Goal: Task Accomplishment & Management: Use online tool/utility

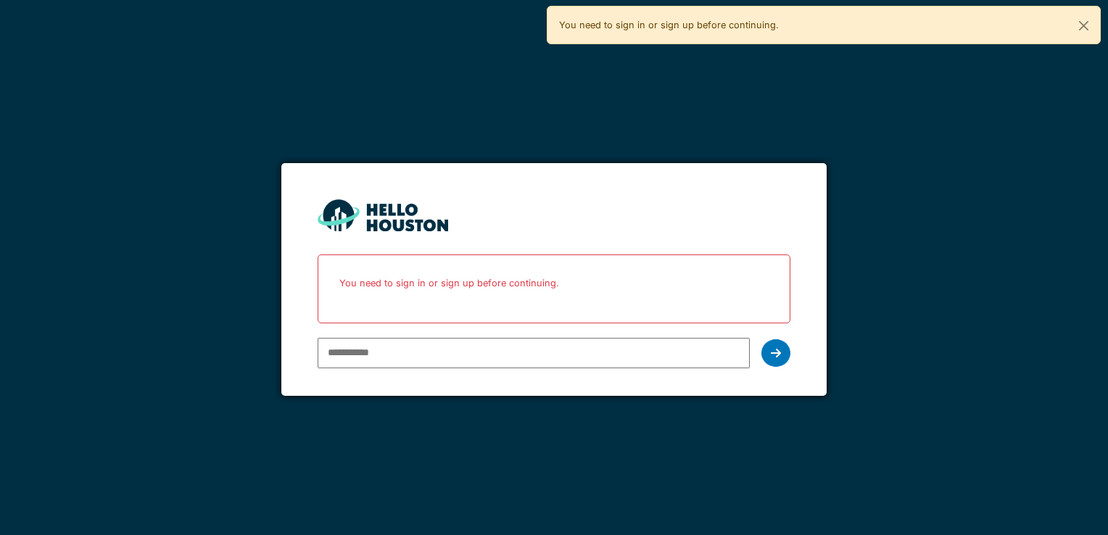
type input "**********"
click at [771, 360] on div at bounding box center [775, 353] width 29 height 28
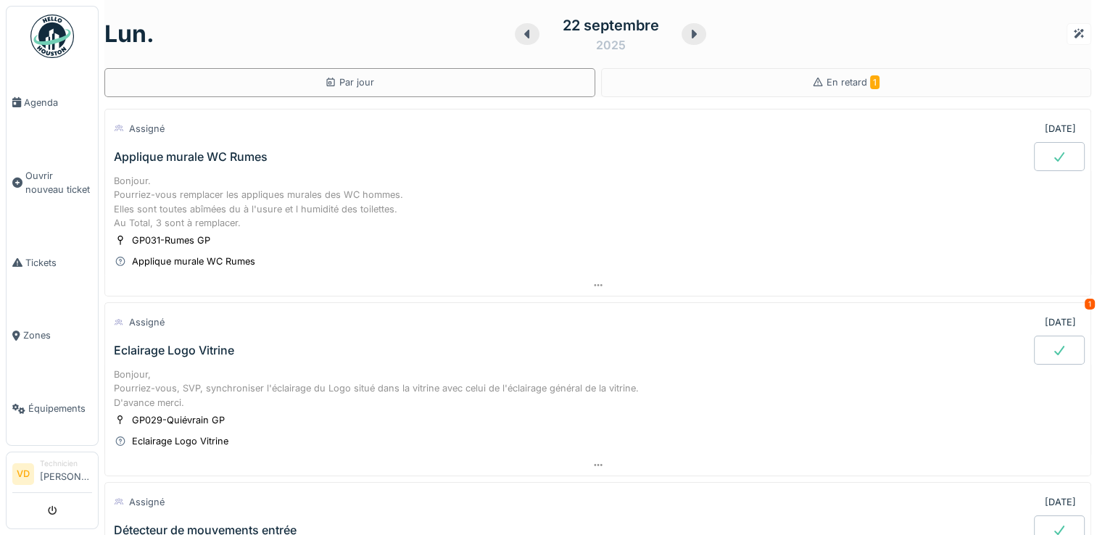
drag, startPoint x: 876, startPoint y: 67, endPoint x: 861, endPoint y: 76, distance: 17.5
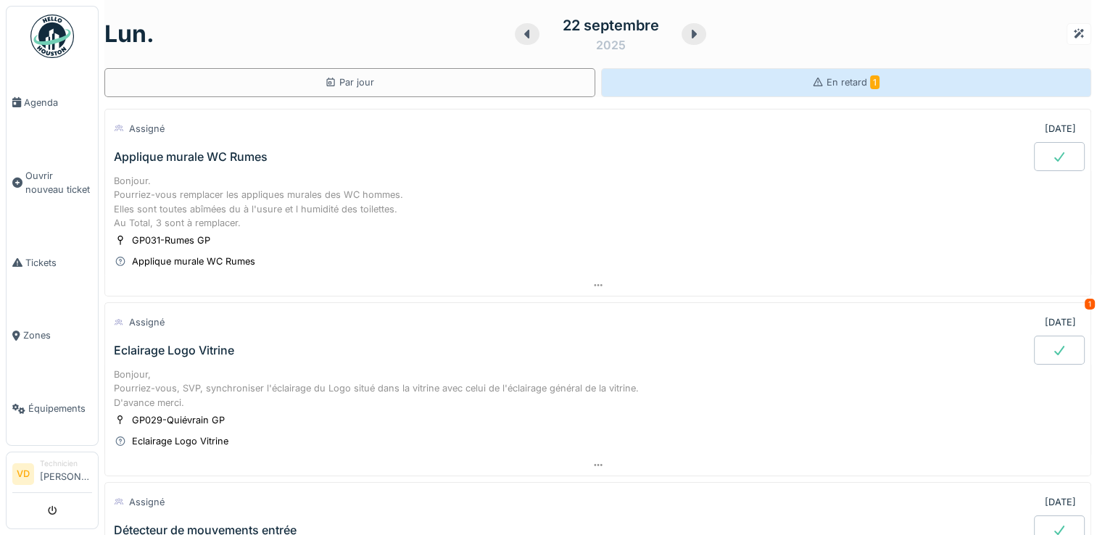
click at [875, 67] on div "lun. 22 septembre 2025 Par jour En retard 1" at bounding box center [597, 48] width 987 height 97
click at [870, 76] on span "1" at bounding box center [874, 82] width 9 height 14
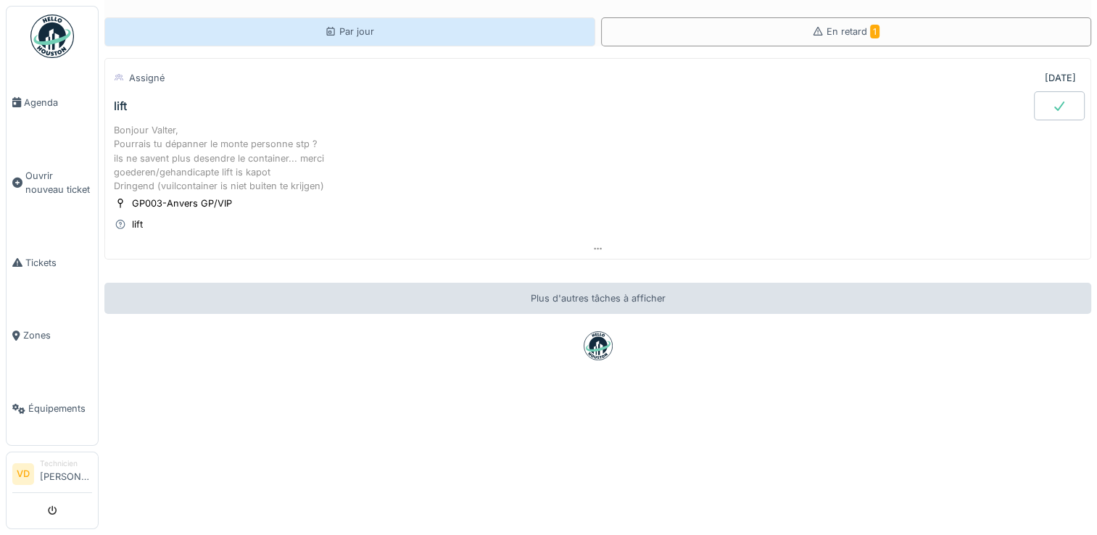
click at [484, 36] on div "Par jour" at bounding box center [349, 31] width 491 height 29
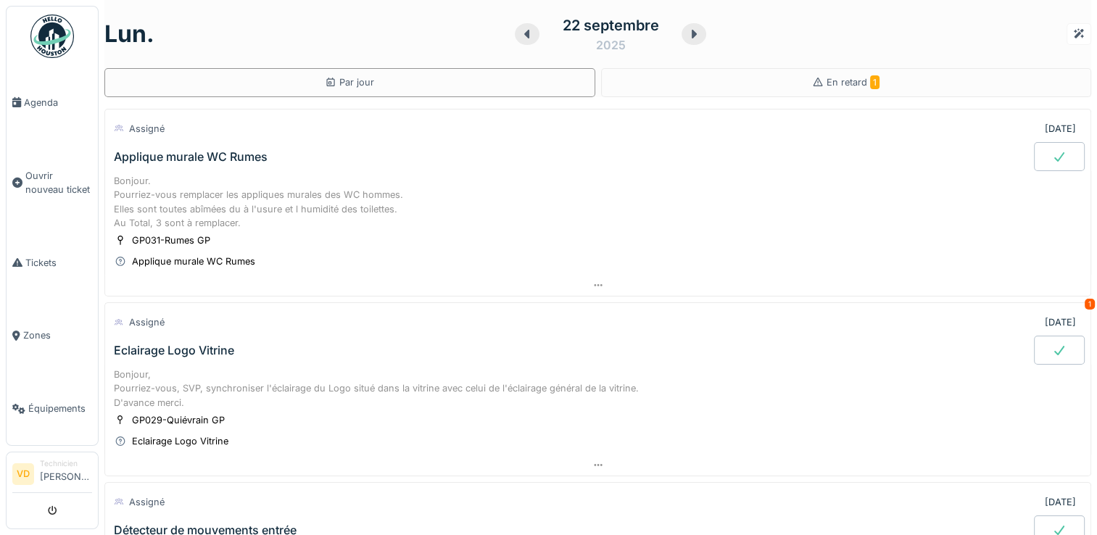
scroll to position [73, 0]
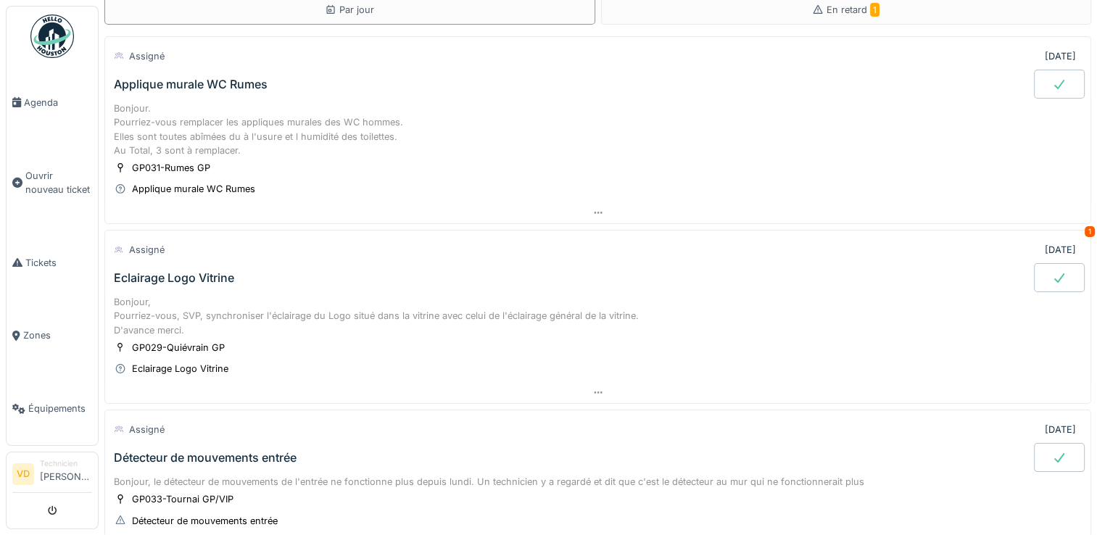
click at [165, 274] on div "Eclairage Logo Vitrine" at bounding box center [174, 278] width 120 height 14
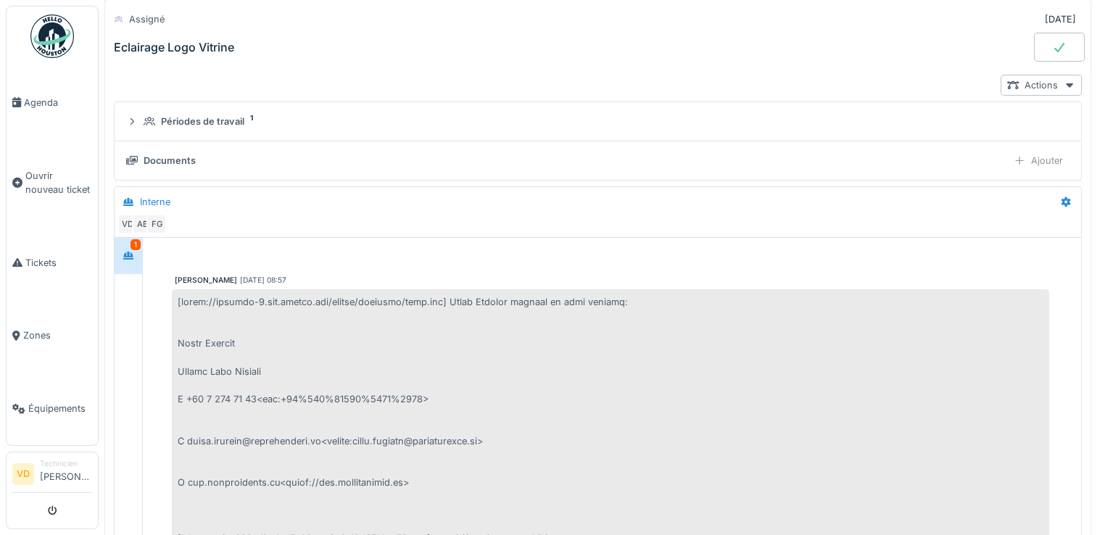
scroll to position [0, 0]
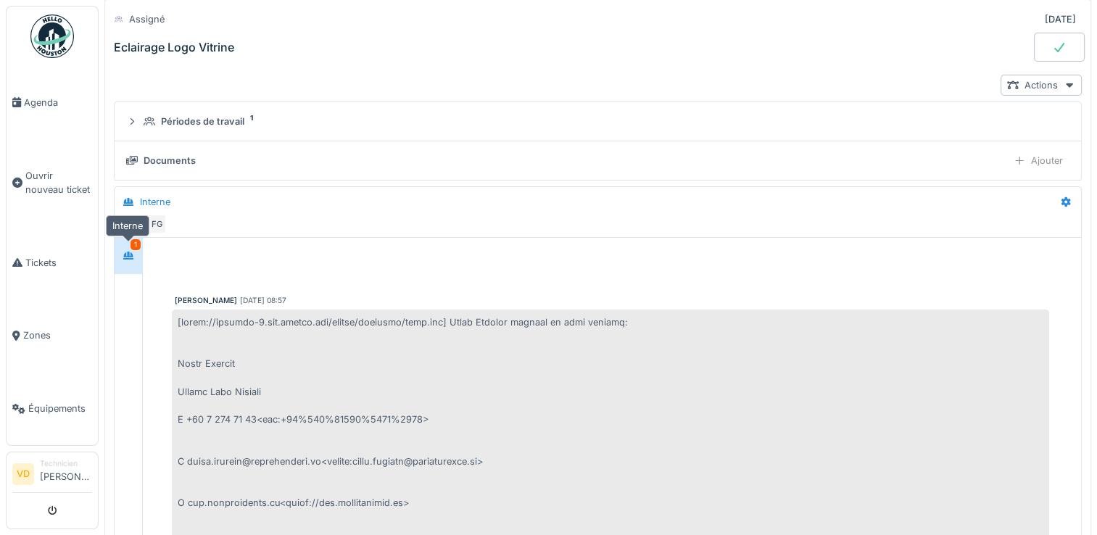
click at [132, 252] on icon at bounding box center [128, 256] width 10 height 8
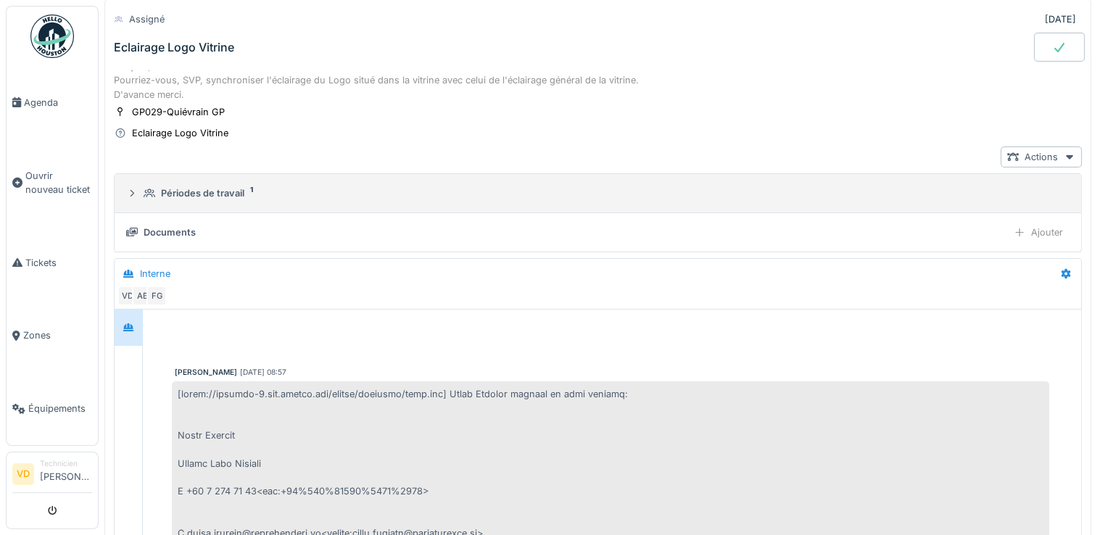
scroll to position [316, 0]
click at [228, 190] on div "Périodes de travail" at bounding box center [202, 194] width 83 height 14
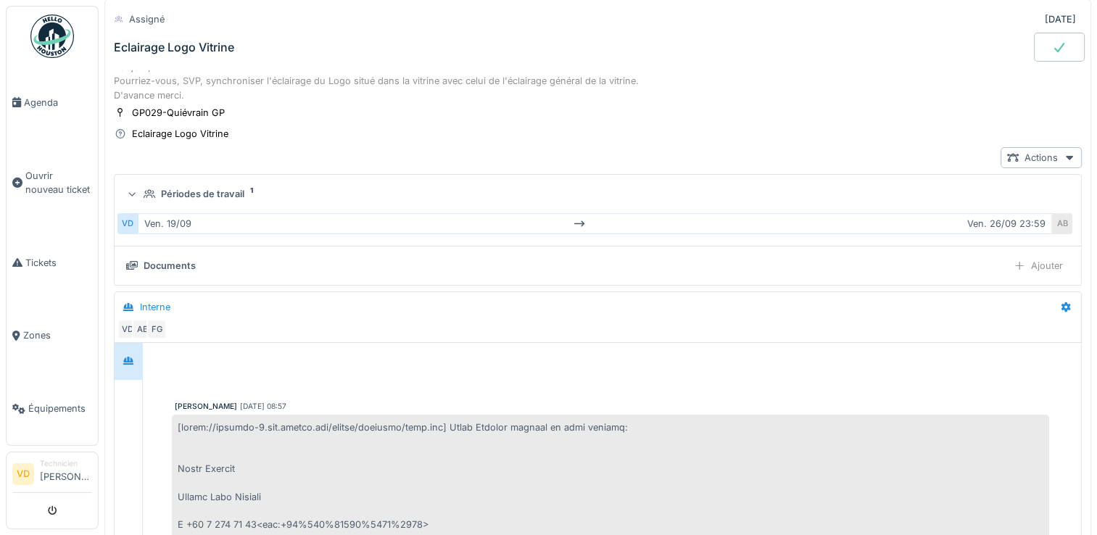
click at [231, 189] on div "Périodes de travail" at bounding box center [202, 194] width 83 height 14
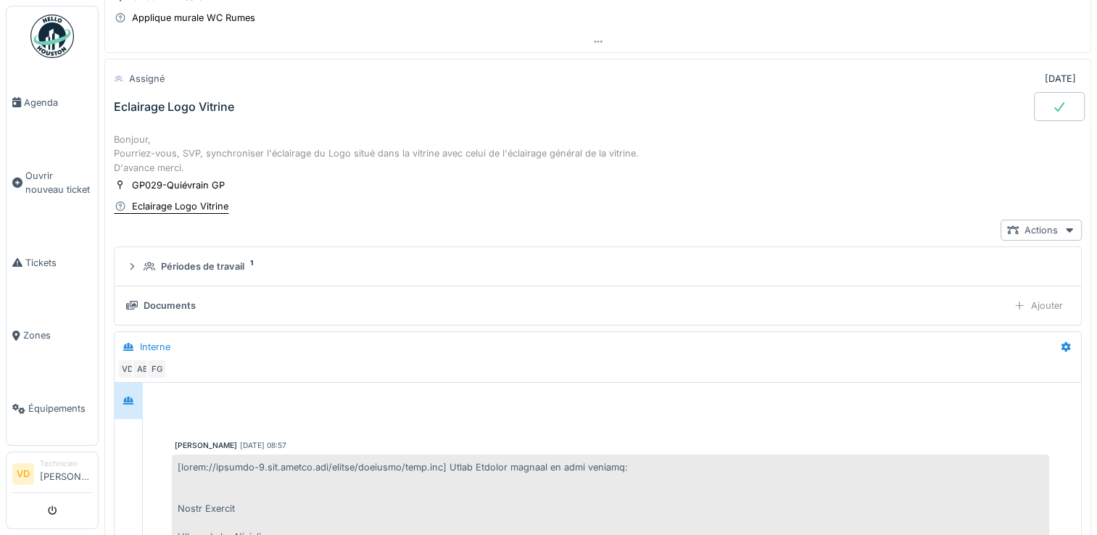
click at [202, 205] on div "Eclairage Logo Vitrine" at bounding box center [180, 206] width 96 height 14
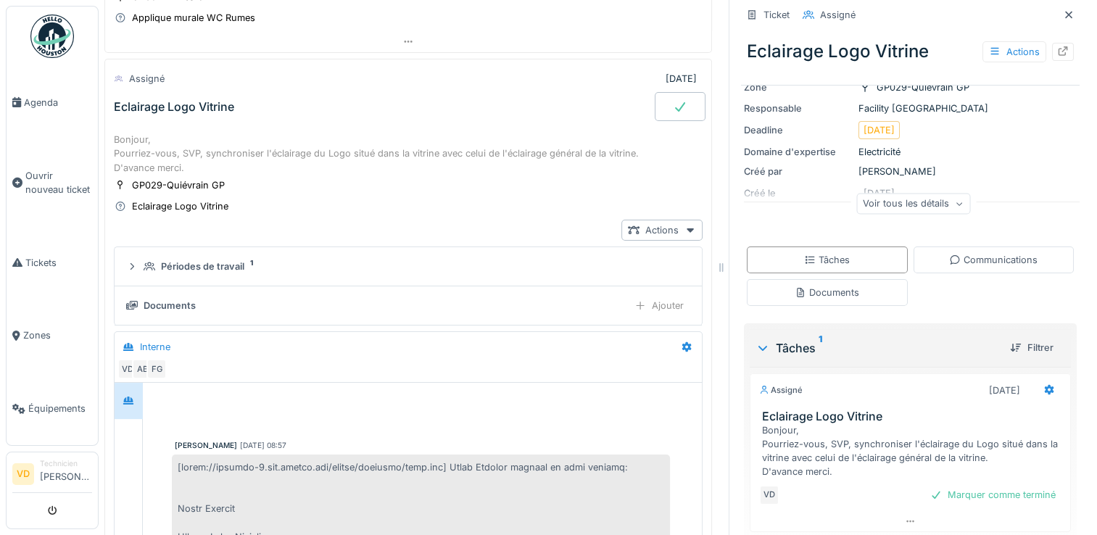
scroll to position [73, 0]
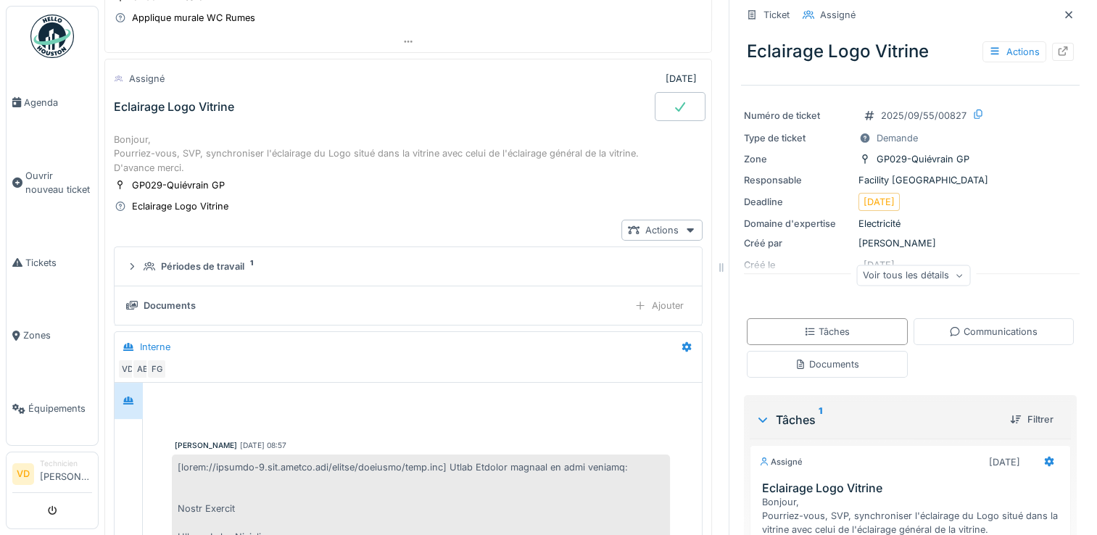
click at [874, 272] on div "Voir tous les détails" at bounding box center [913, 275] width 114 height 21
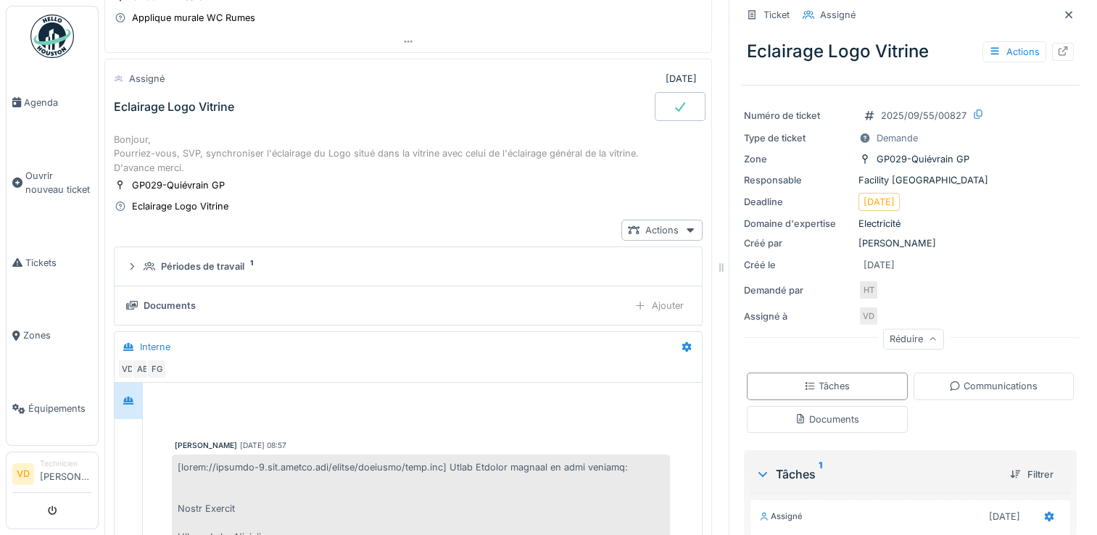
click at [906, 335] on div "Réduire" at bounding box center [913, 338] width 61 height 21
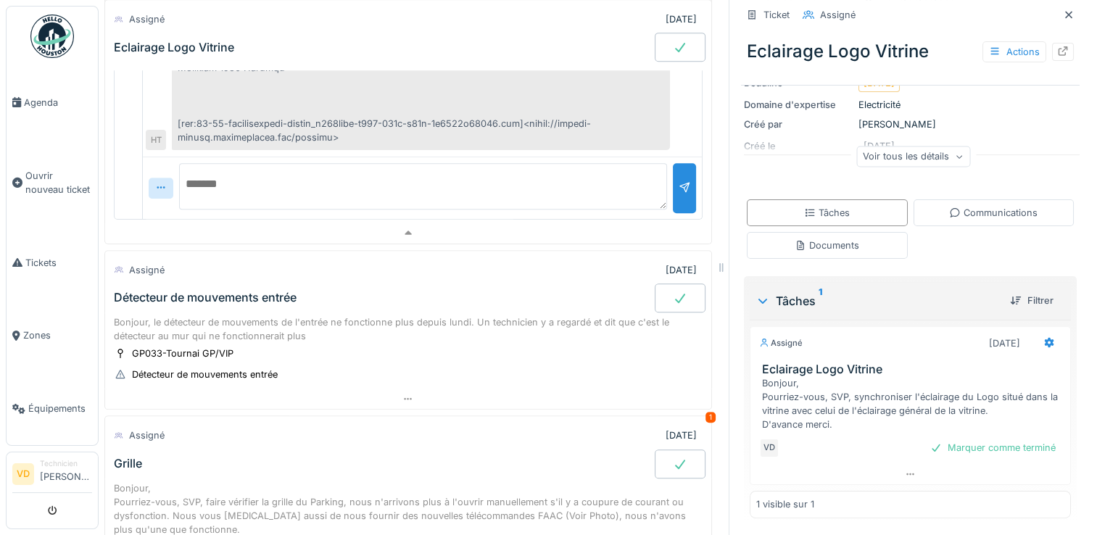
scroll to position [798, 0]
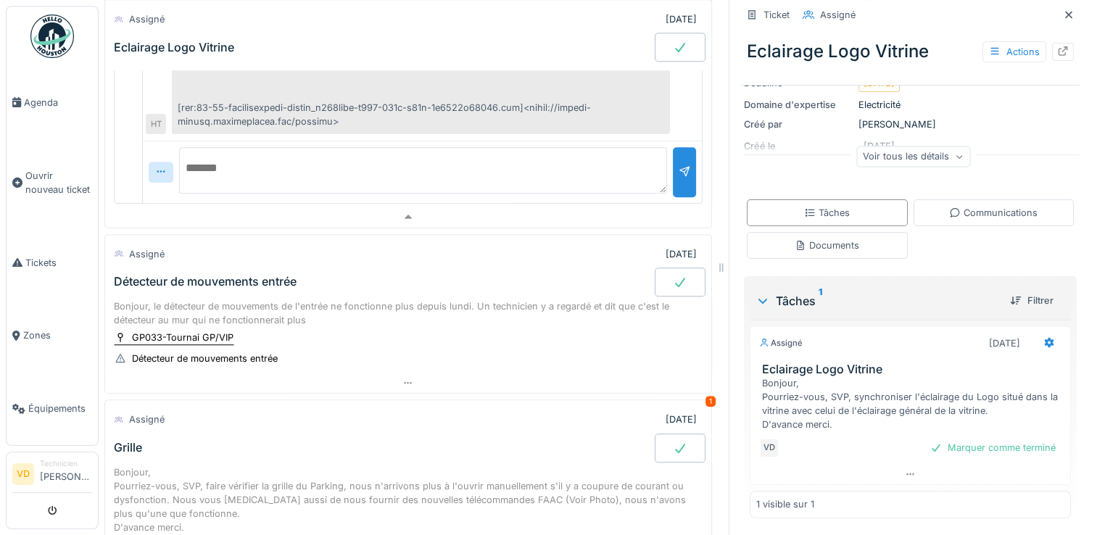
click at [190, 338] on div "GP033-Tournai GP/VIP" at bounding box center [183, 338] width 102 height 14
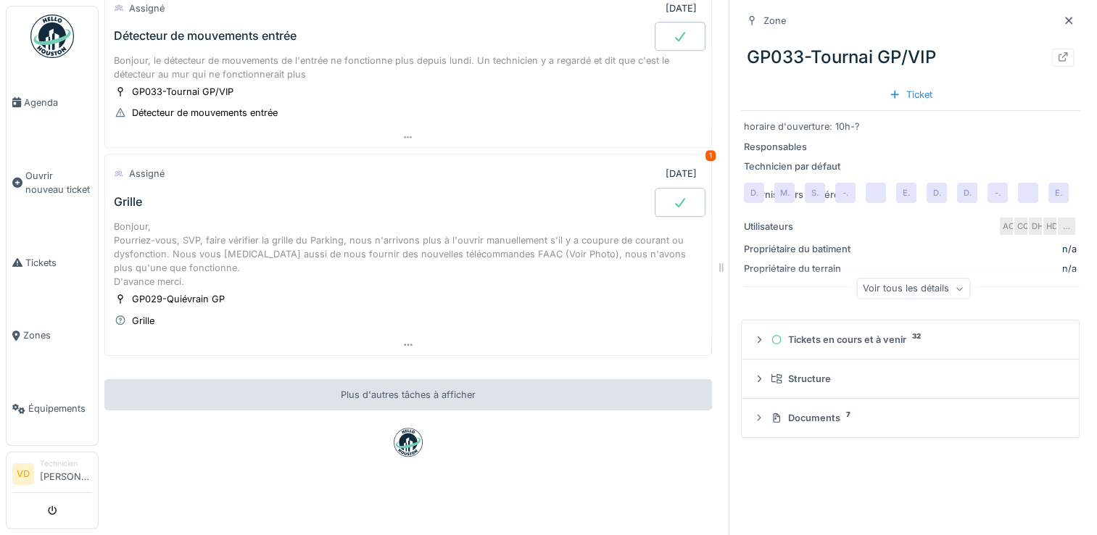
scroll to position [976, 0]
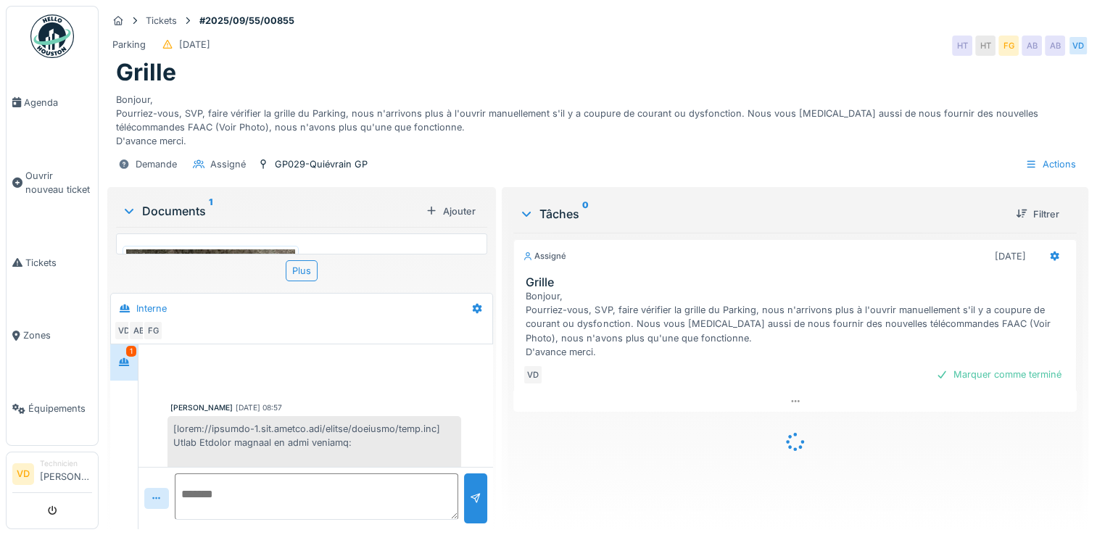
scroll to position [522, 0]
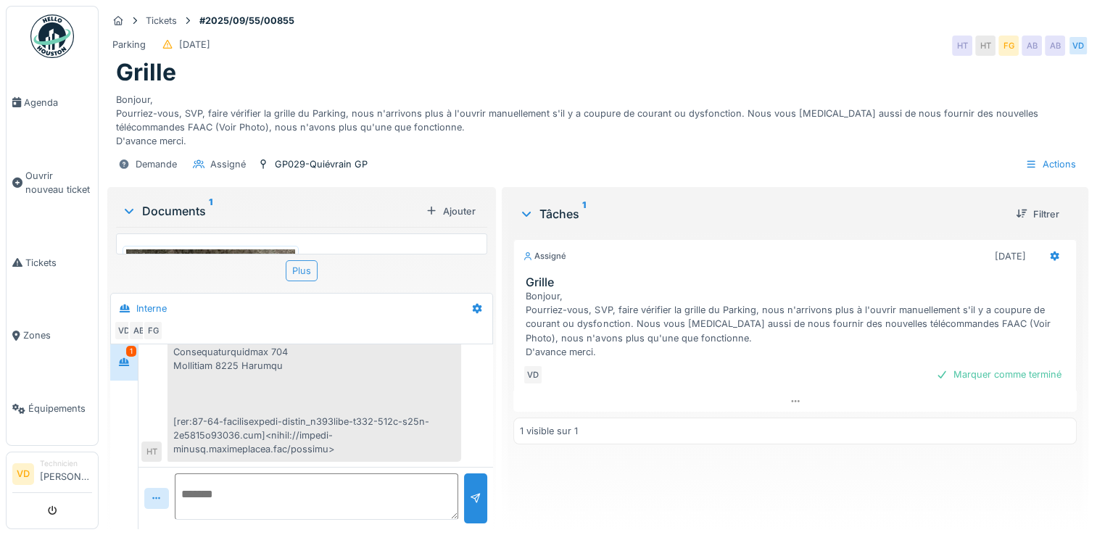
click at [289, 276] on div "Plus" at bounding box center [302, 270] width 32 height 21
click at [229, 251] on img at bounding box center [210, 361] width 169 height 225
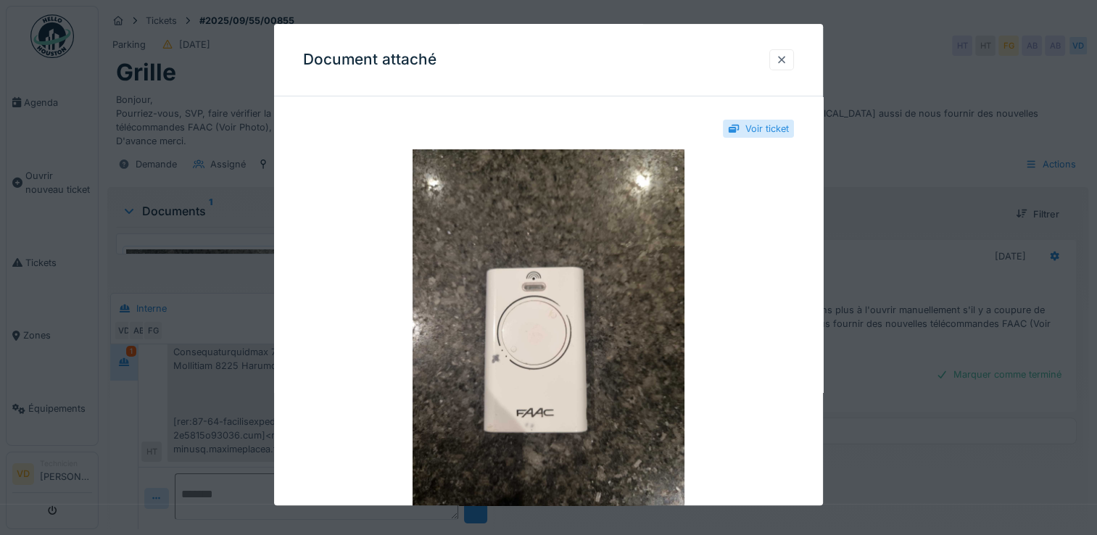
click at [792, 62] on div at bounding box center [781, 59] width 25 height 21
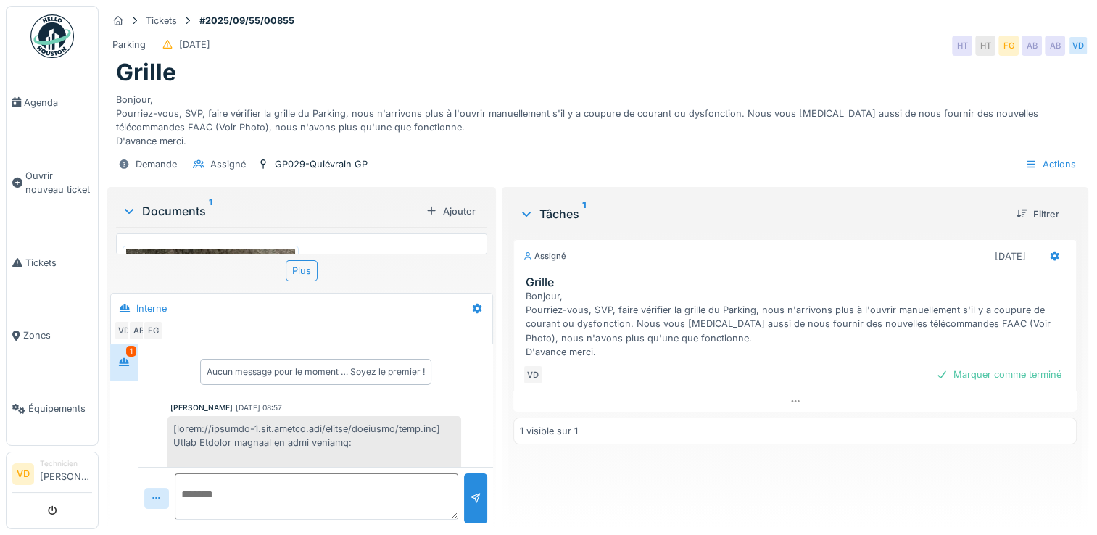
scroll to position [44, 0]
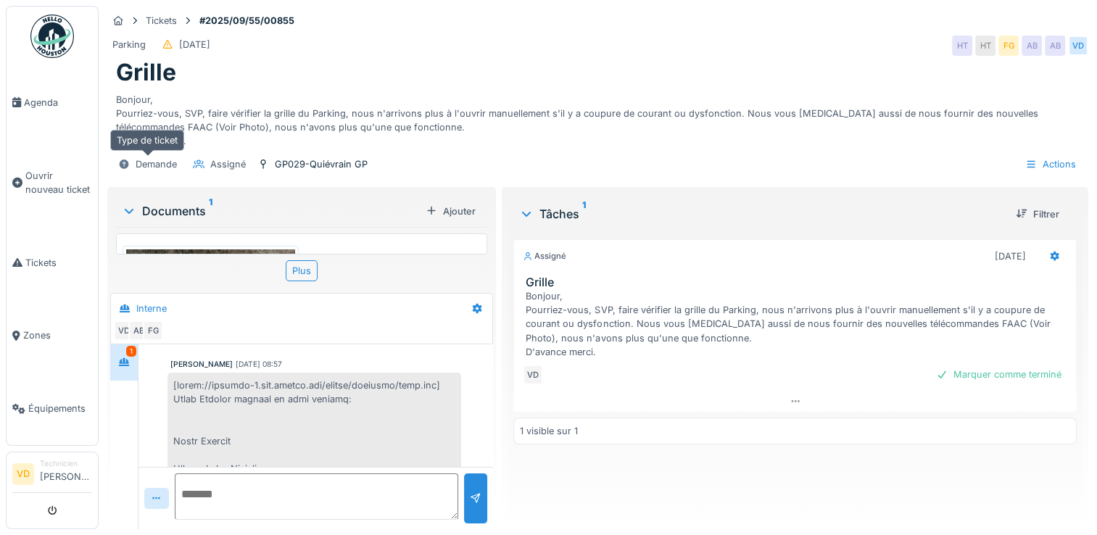
click at [171, 157] on div "Demande" at bounding box center [156, 164] width 41 height 14
click at [533, 205] on div "Tâches 1" at bounding box center [761, 213] width 485 height 17
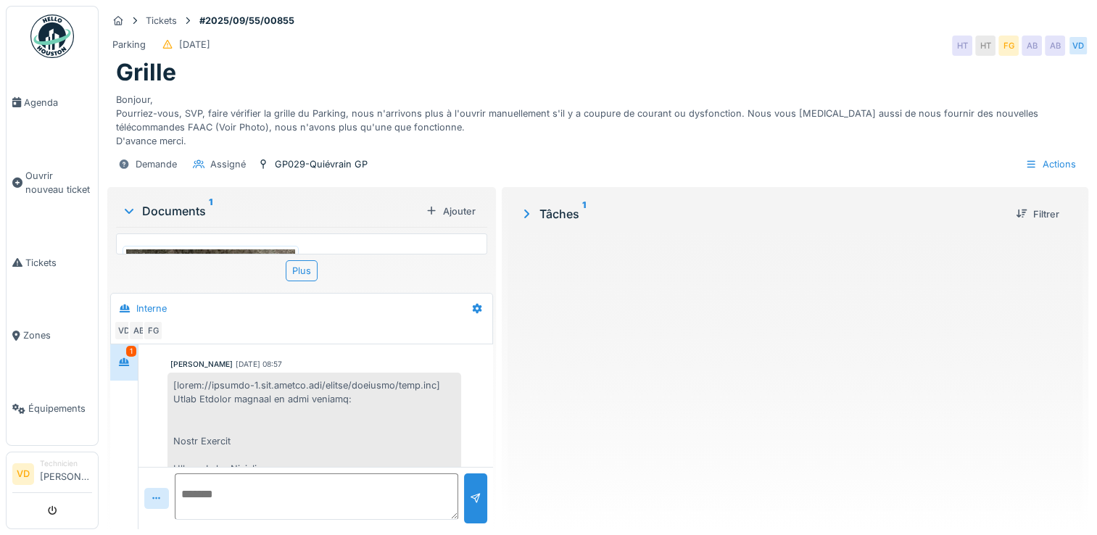
click at [533, 205] on div "Tâches 1" at bounding box center [761, 213] width 485 height 17
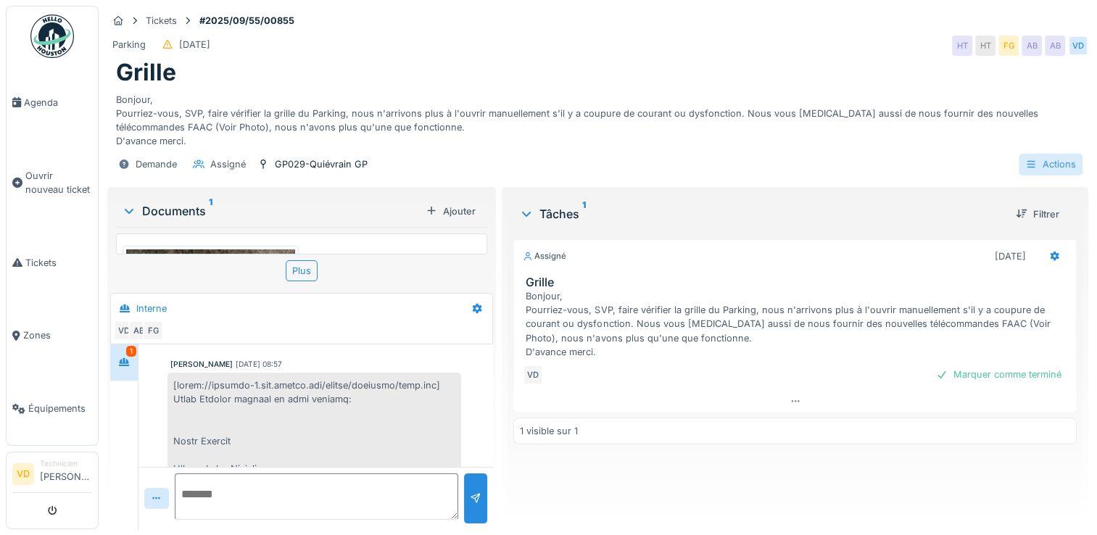
click at [1051, 157] on div "Actions" at bounding box center [1051, 164] width 64 height 21
click at [737, 460] on div "Assigné 26/09/2025 Grille Bonjour, Pourriez-vous, SVP, faire vérifier la grille…" at bounding box center [794, 375] width 563 height 285
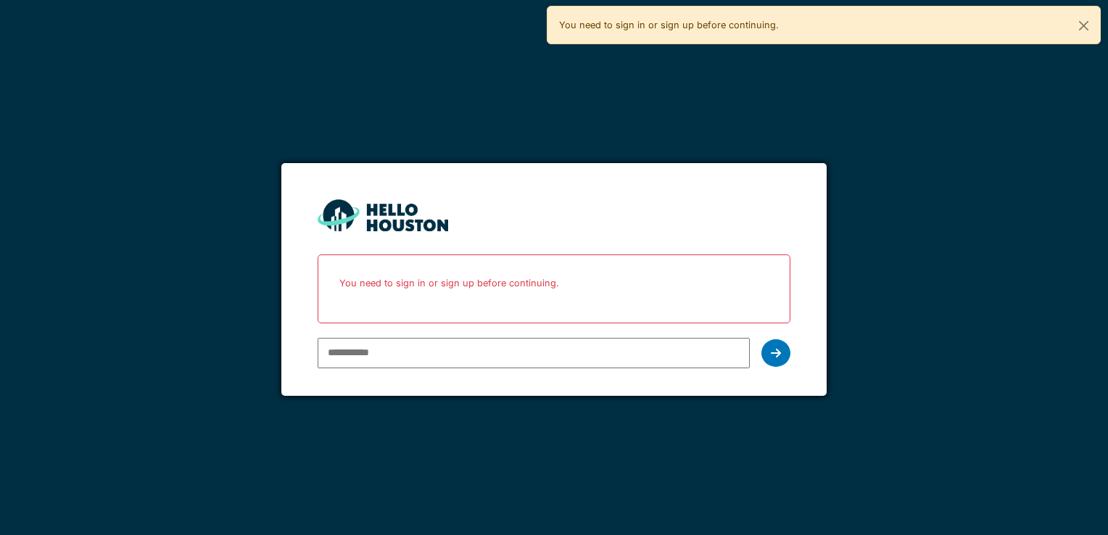
click at [563, 355] on input "email" at bounding box center [533, 353] width 431 height 30
type input "**********"
click at [779, 361] on div at bounding box center [775, 353] width 29 height 28
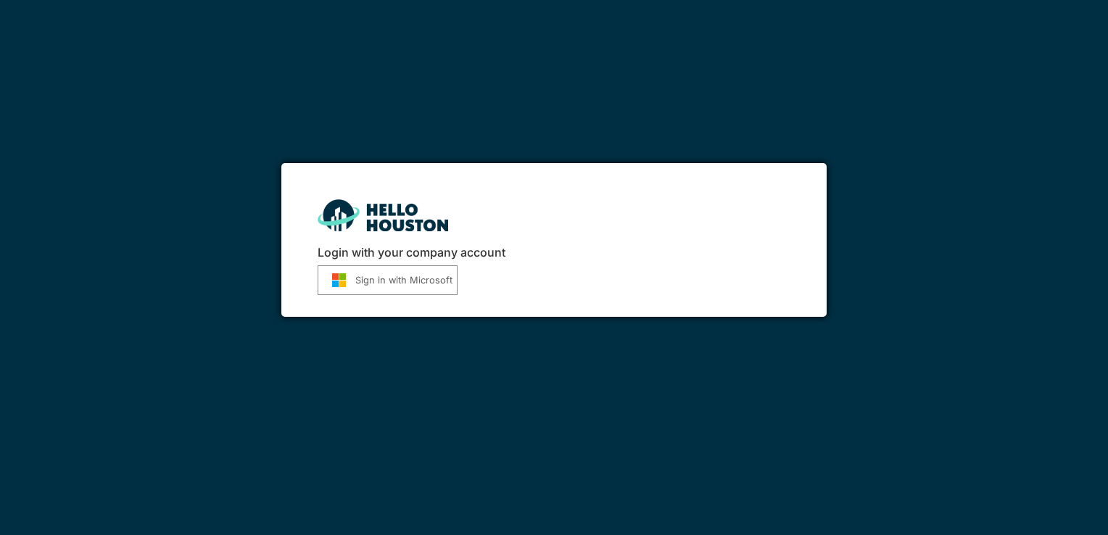
click at [400, 281] on button "Sign in with Microsoft" at bounding box center [388, 280] width 140 height 30
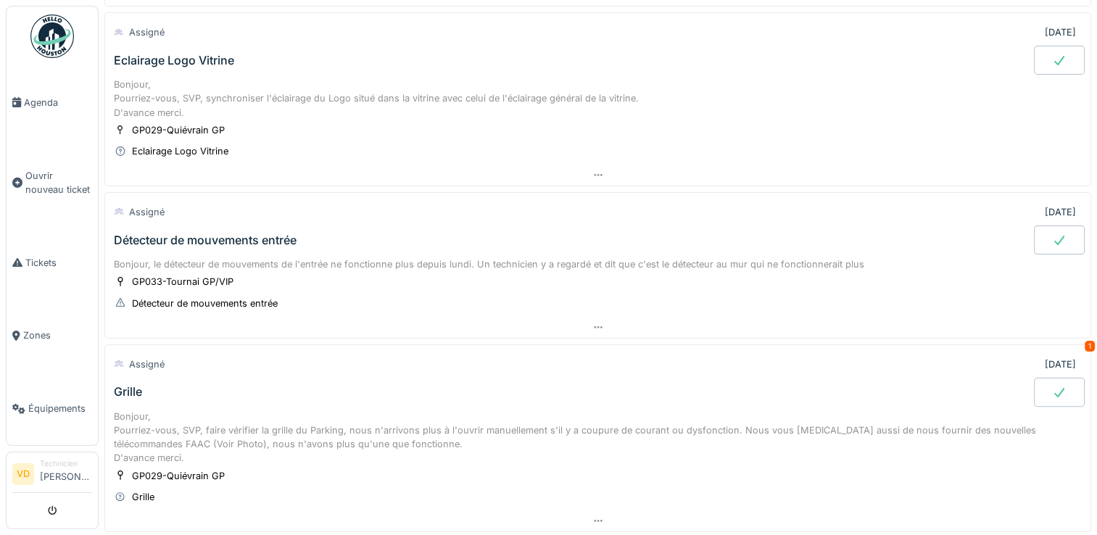
scroll to position [363, 0]
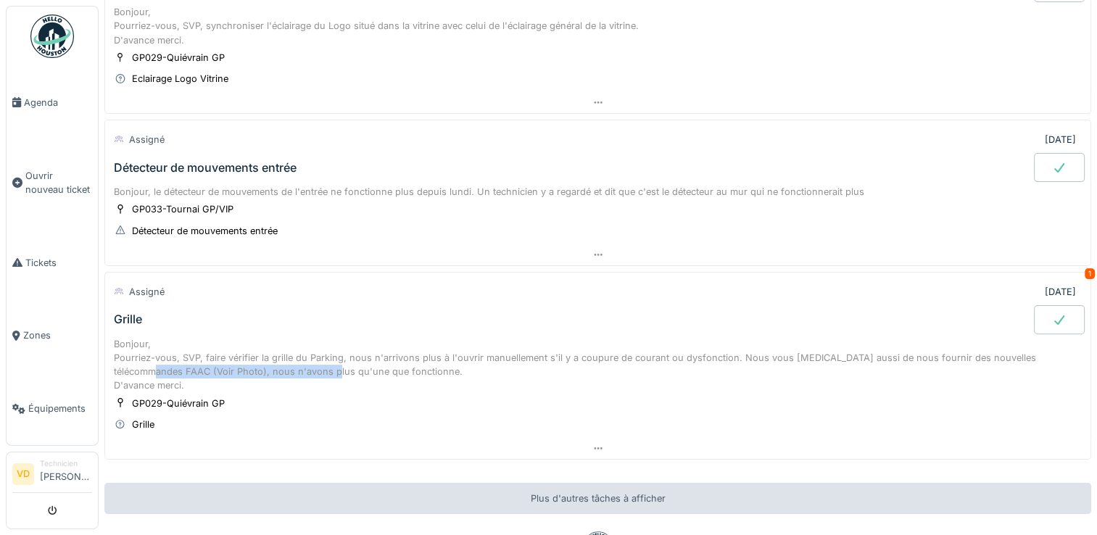
drag, startPoint x: 125, startPoint y: 367, endPoint x: 296, endPoint y: 367, distance: 170.4
click at [296, 367] on div "Bonjour, Pourriez-vous, SVP, faire vérifier la grille du Parking, nous n'arrivo…" at bounding box center [598, 365] width 968 height 56
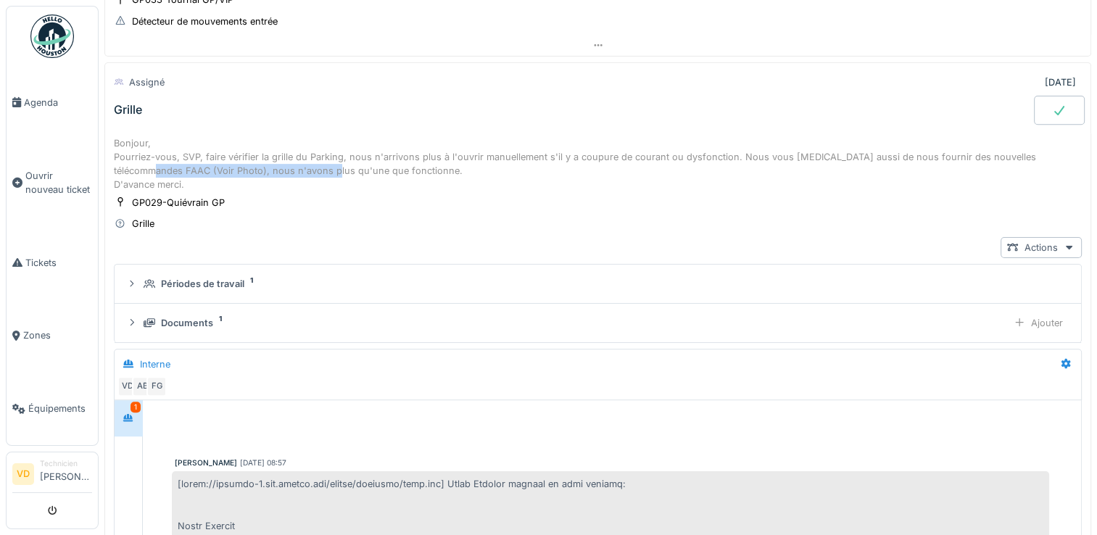
scroll to position [152, 0]
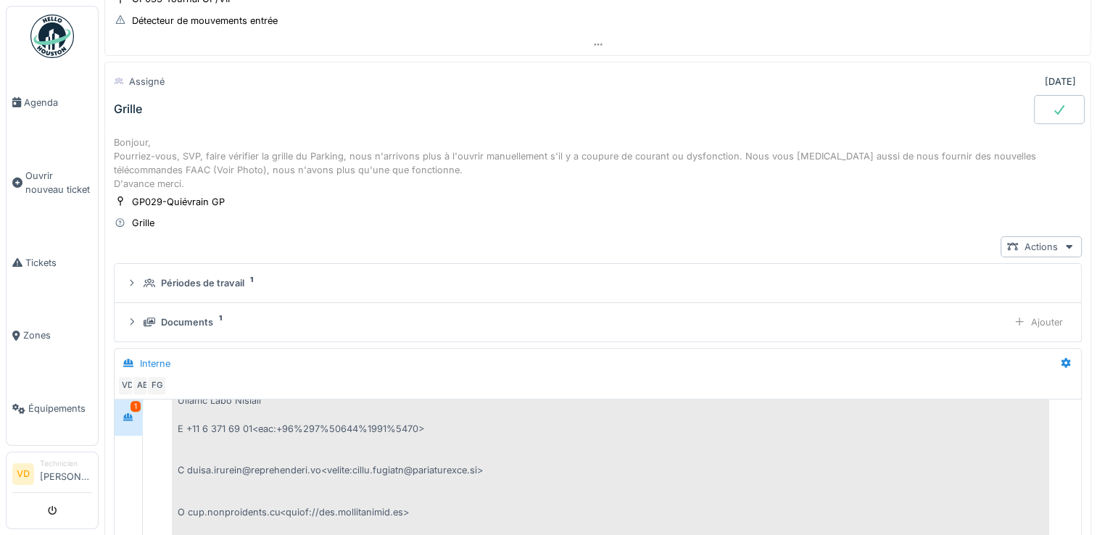
drag, startPoint x: 296, startPoint y: 367, endPoint x: 348, endPoint y: 184, distance: 190.0
click at [348, 184] on div "Bonjour, Pourriez-vous, SVP, faire vérifier la grille du Parking, nous n'arrivo…" at bounding box center [598, 164] width 968 height 56
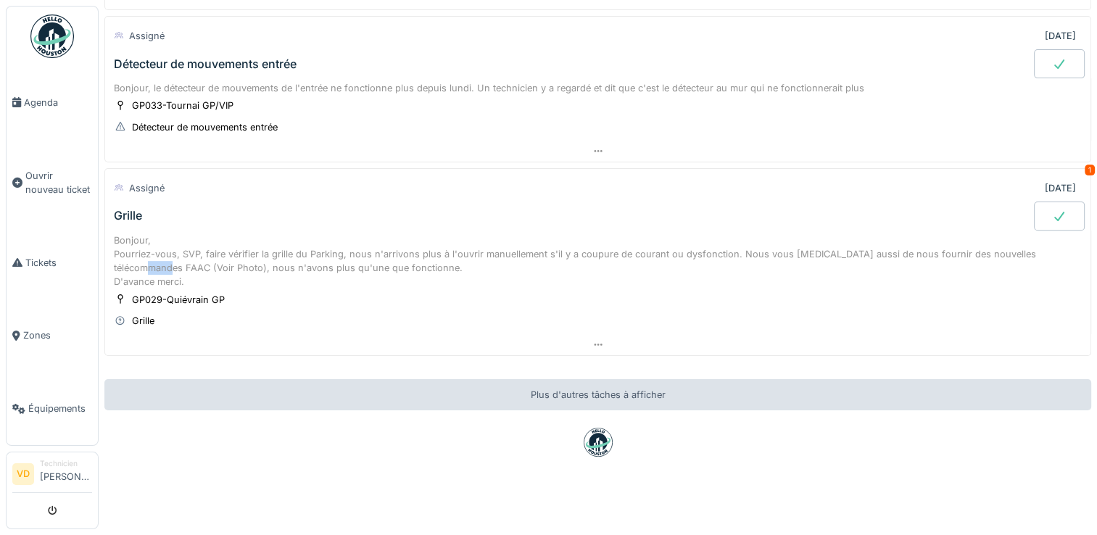
drag, startPoint x: 120, startPoint y: 257, endPoint x: 140, endPoint y: 255, distance: 19.7
click at [140, 255] on div "Bonjour, Pourriez-vous, SVP, faire vérifier la grille du Parking, nous n'arrivo…" at bounding box center [598, 261] width 968 height 56
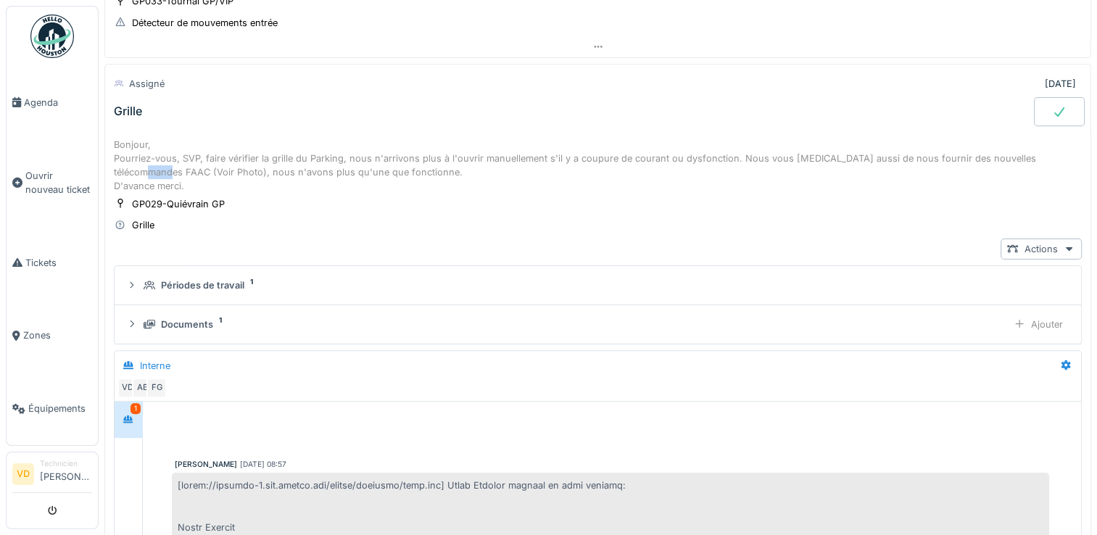
scroll to position [152, 0]
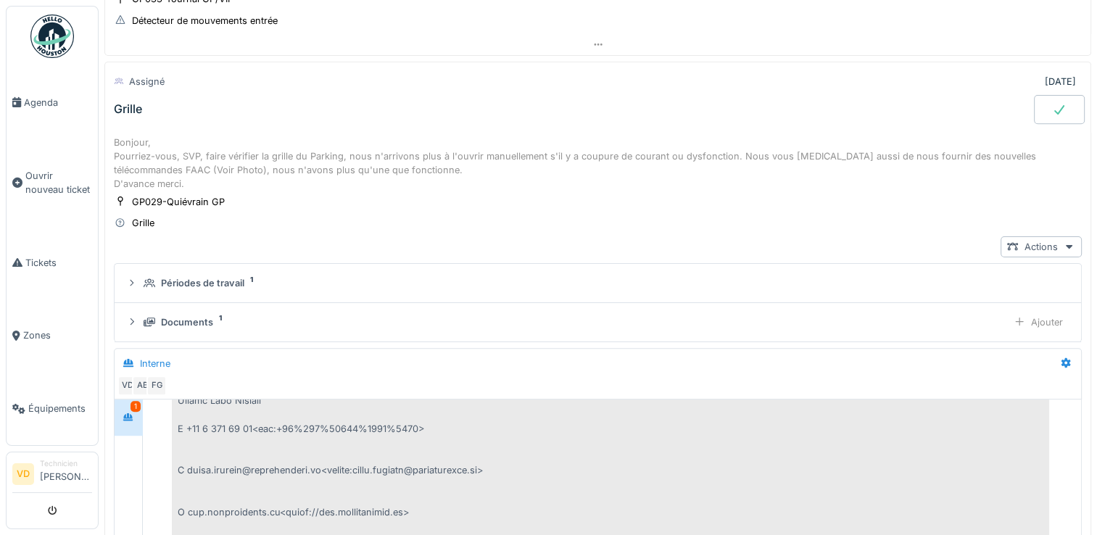
drag, startPoint x: 140, startPoint y: 255, endPoint x: 284, endPoint y: 185, distance: 160.5
click at [284, 185] on div "Bonjour, Pourriez-vous, SVP, faire vérifier la grille du Parking, nous n'arrivo…" at bounding box center [598, 164] width 968 height 56
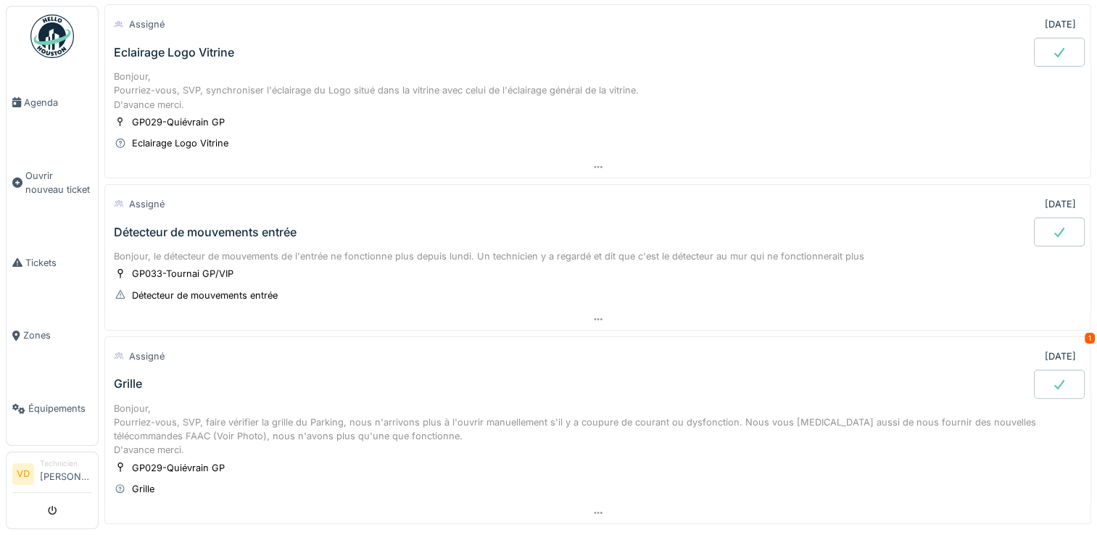
scroll to position [472, 0]
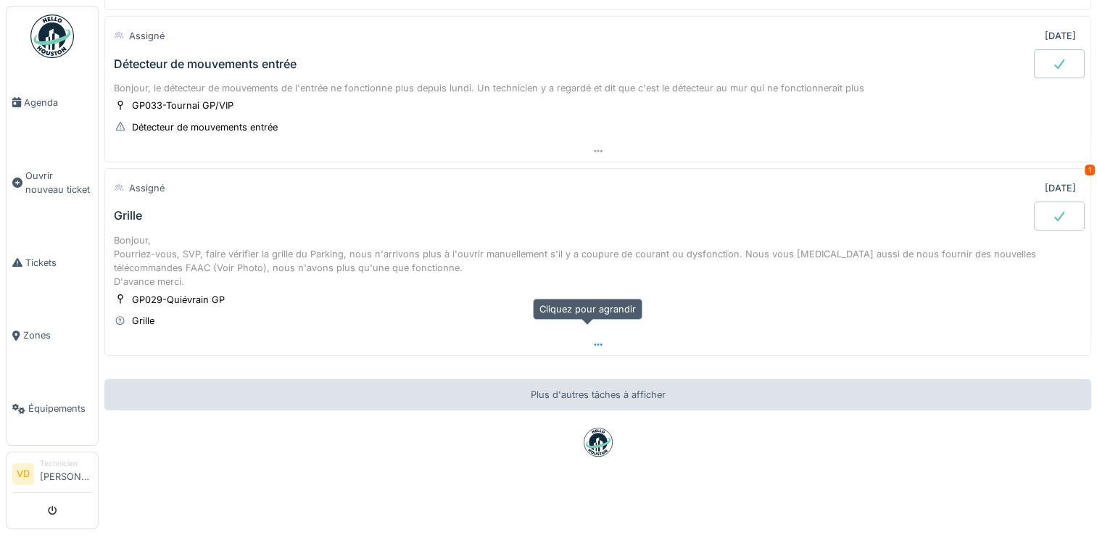
click at [594, 344] on icon at bounding box center [598, 345] width 8 height 2
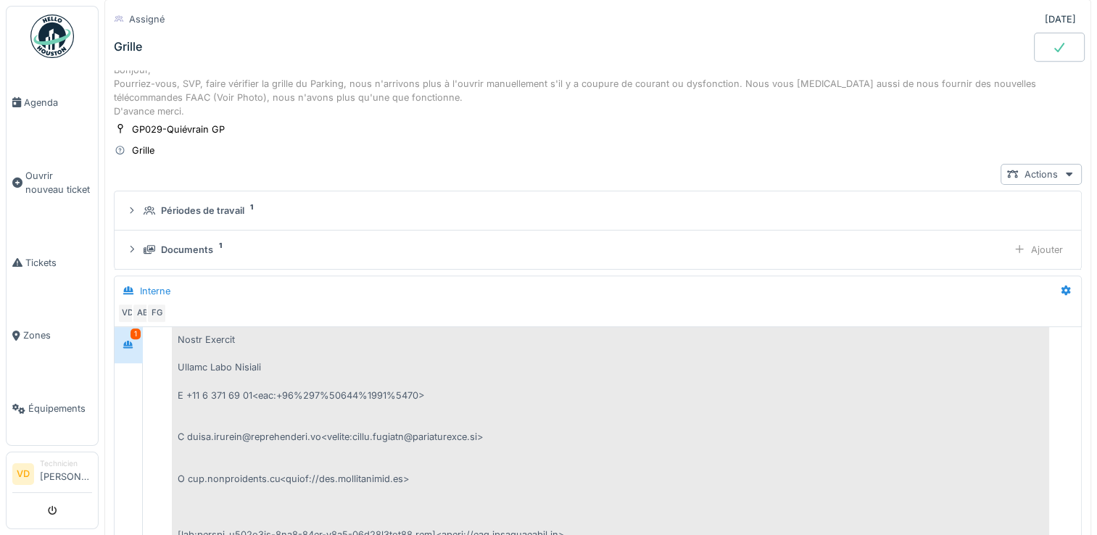
scroll to position [152, 0]
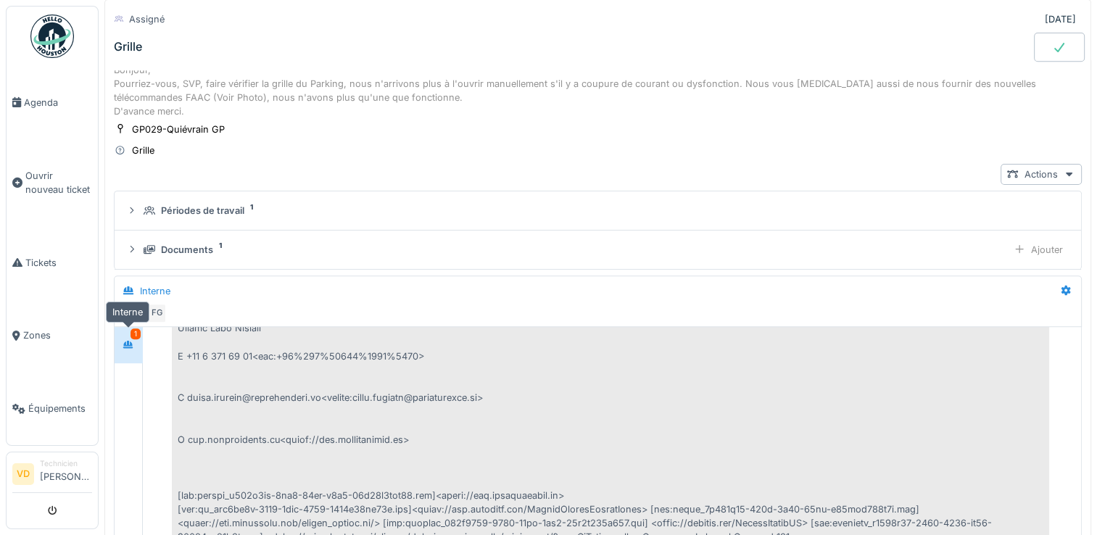
click at [125, 342] on icon at bounding box center [128, 344] width 10 height 8
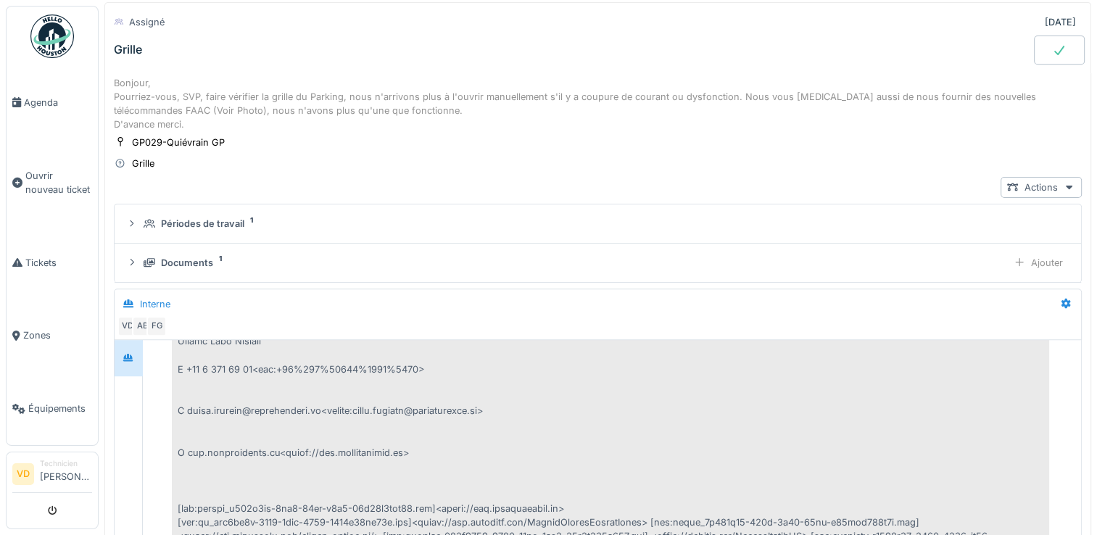
scroll to position [586, 0]
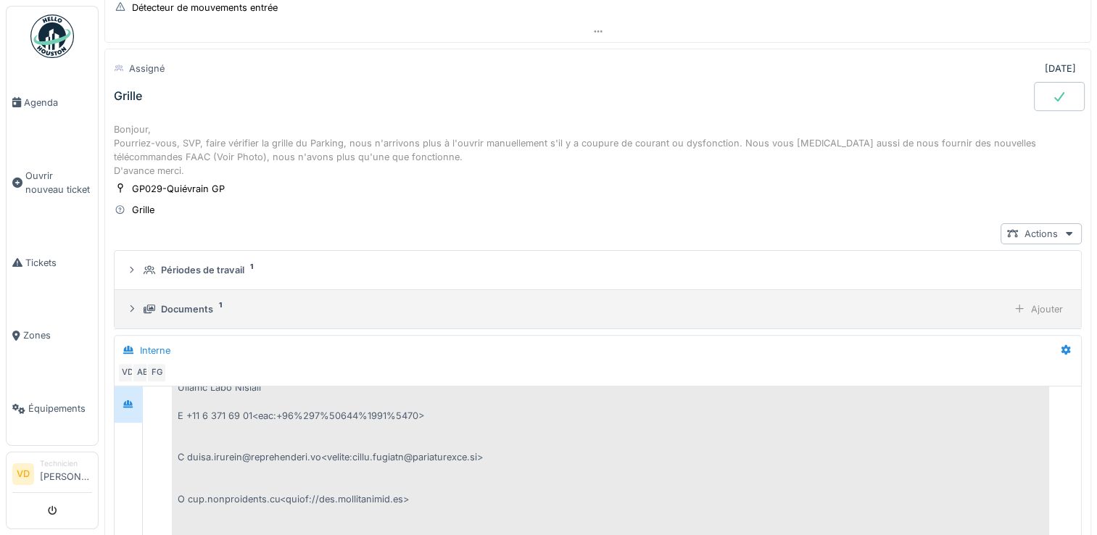
click at [197, 304] on div "Documents" at bounding box center [187, 309] width 52 height 14
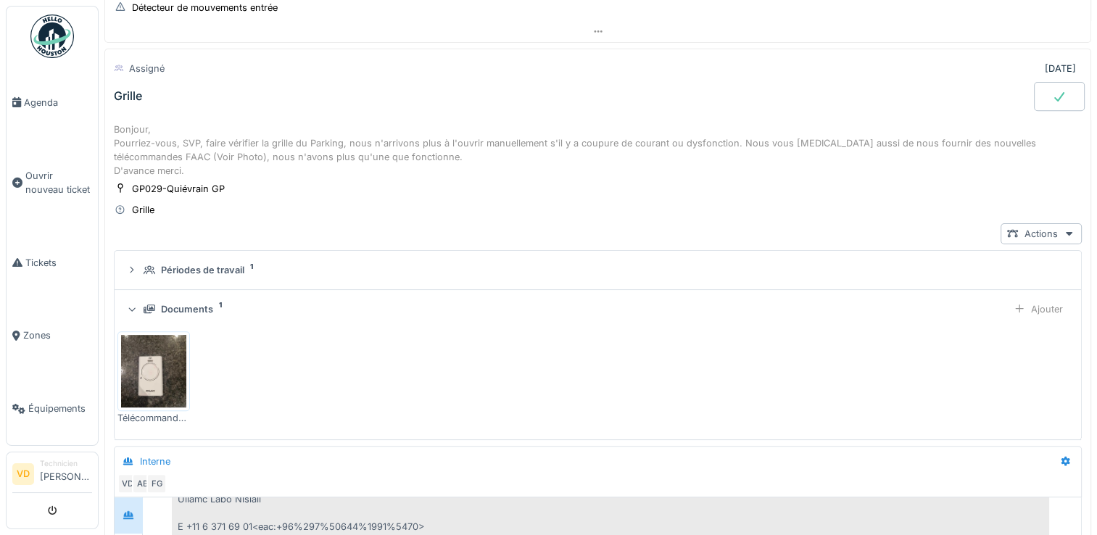
click at [162, 372] on img at bounding box center [153, 371] width 65 height 73
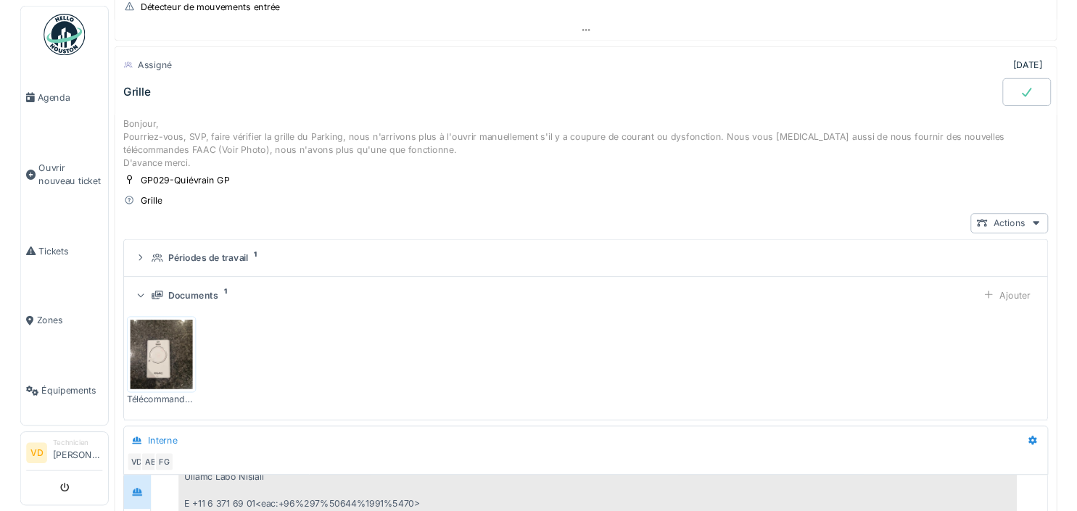
scroll to position [152, 0]
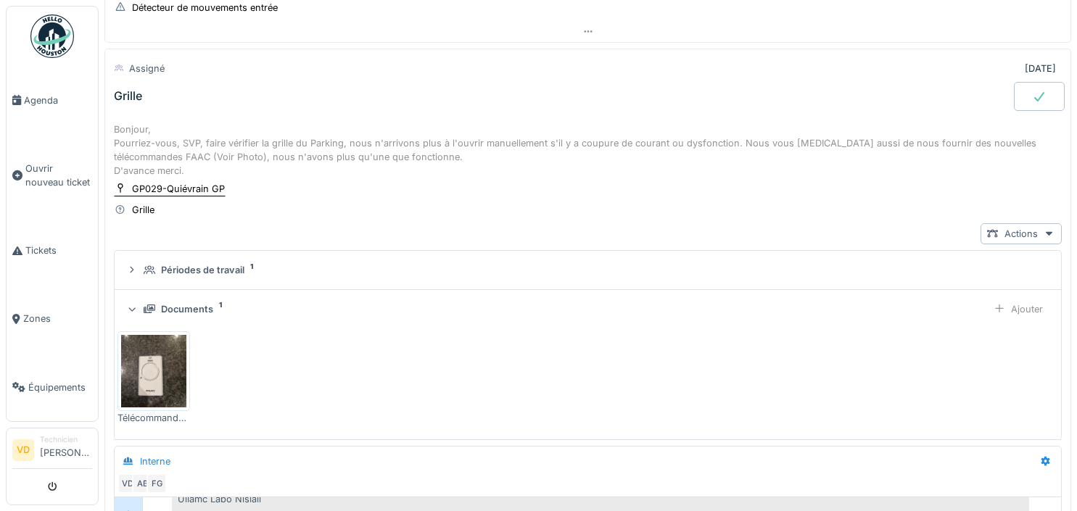
drag, startPoint x: 239, startPoint y: 187, endPoint x: 176, endPoint y: 192, distance: 63.3
click at [176, 192] on div "GP029-Quiévrain GP Grille" at bounding box center [588, 199] width 948 height 36
drag, startPoint x: 276, startPoint y: 192, endPoint x: 160, endPoint y: 181, distance: 116.6
click at [160, 181] on div "GP029-Quiévrain GP Grille" at bounding box center [588, 199] width 948 height 36
drag, startPoint x: 177, startPoint y: 188, endPoint x: 584, endPoint y: 196, distance: 406.8
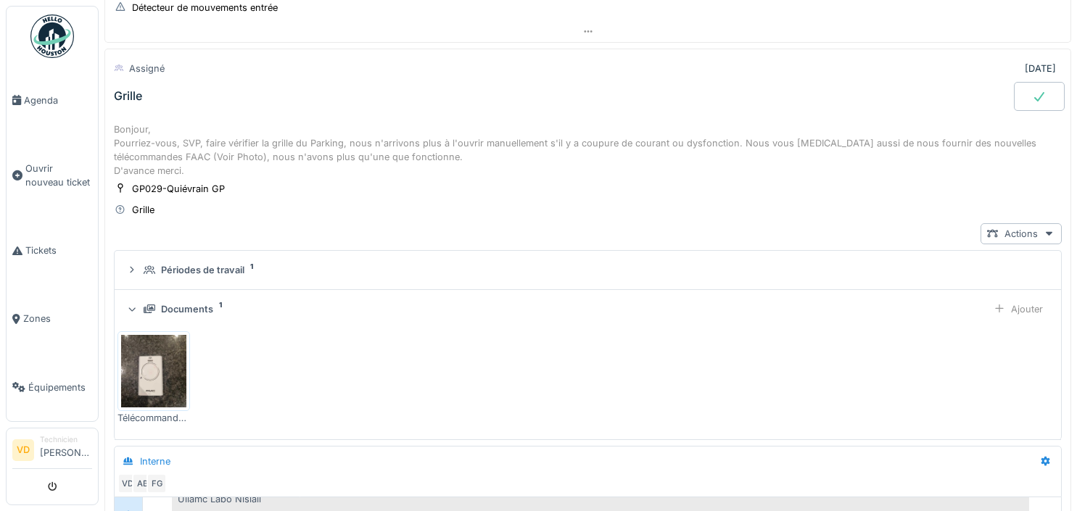
click at [584, 196] on div "GP029-Quiévrain GP Grille" at bounding box center [588, 199] width 948 height 36
click at [194, 184] on div "GP029-Quiévrain GP" at bounding box center [178, 189] width 93 height 14
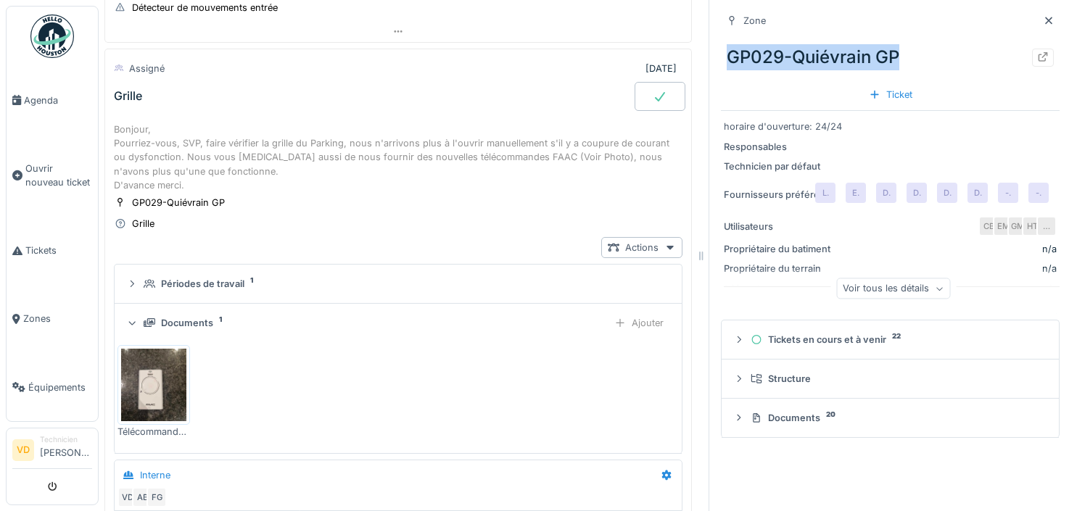
drag, startPoint x: 888, startPoint y: 57, endPoint x: 694, endPoint y: 65, distance: 194.4
click at [694, 65] on div "[DATE] Par jour En retard 1 Assigné [DATE] Applique murale WC Rumes Bonjour. Po…" at bounding box center [588, 255] width 978 height 511
copy div "GP029-Quiévrain GP"
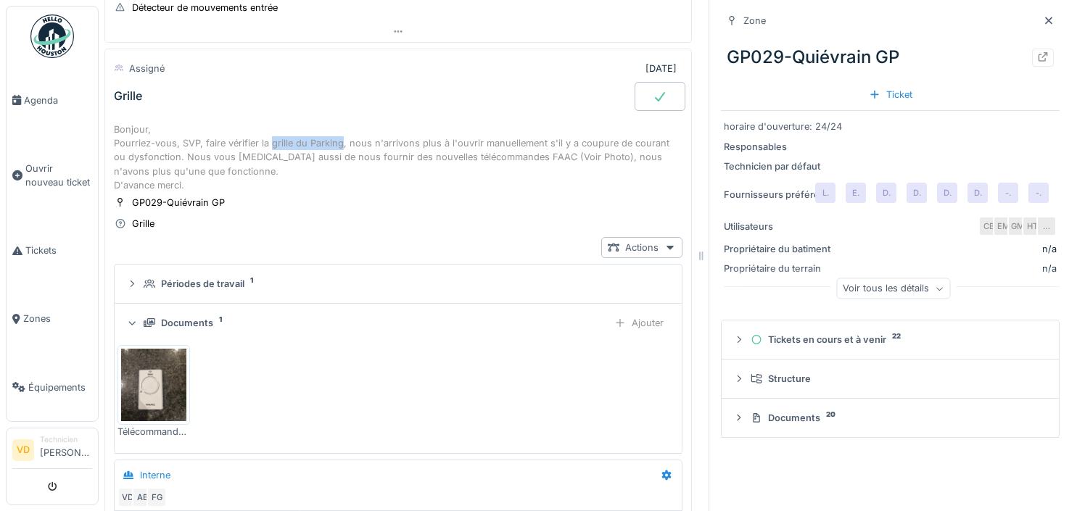
drag, startPoint x: 273, startPoint y: 144, endPoint x: 339, endPoint y: 140, distance: 66.8
click at [339, 140] on div "Bonjour, Pourriez-vous, SVP, faire vérifier la grille du Parking, nous n'arrivo…" at bounding box center [398, 158] width 568 height 70
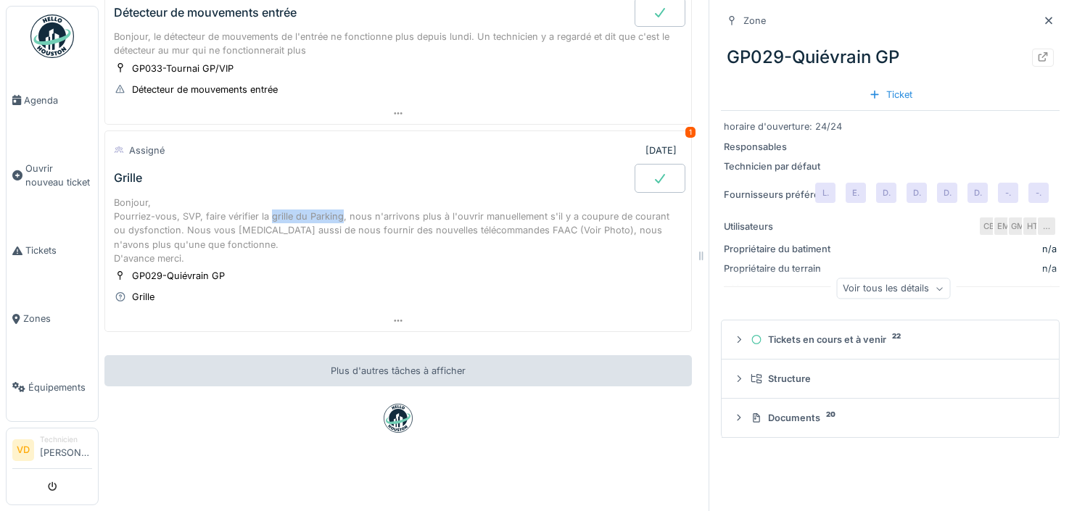
copy div "grille du Parking"
